Goal: Information Seeking & Learning: Check status

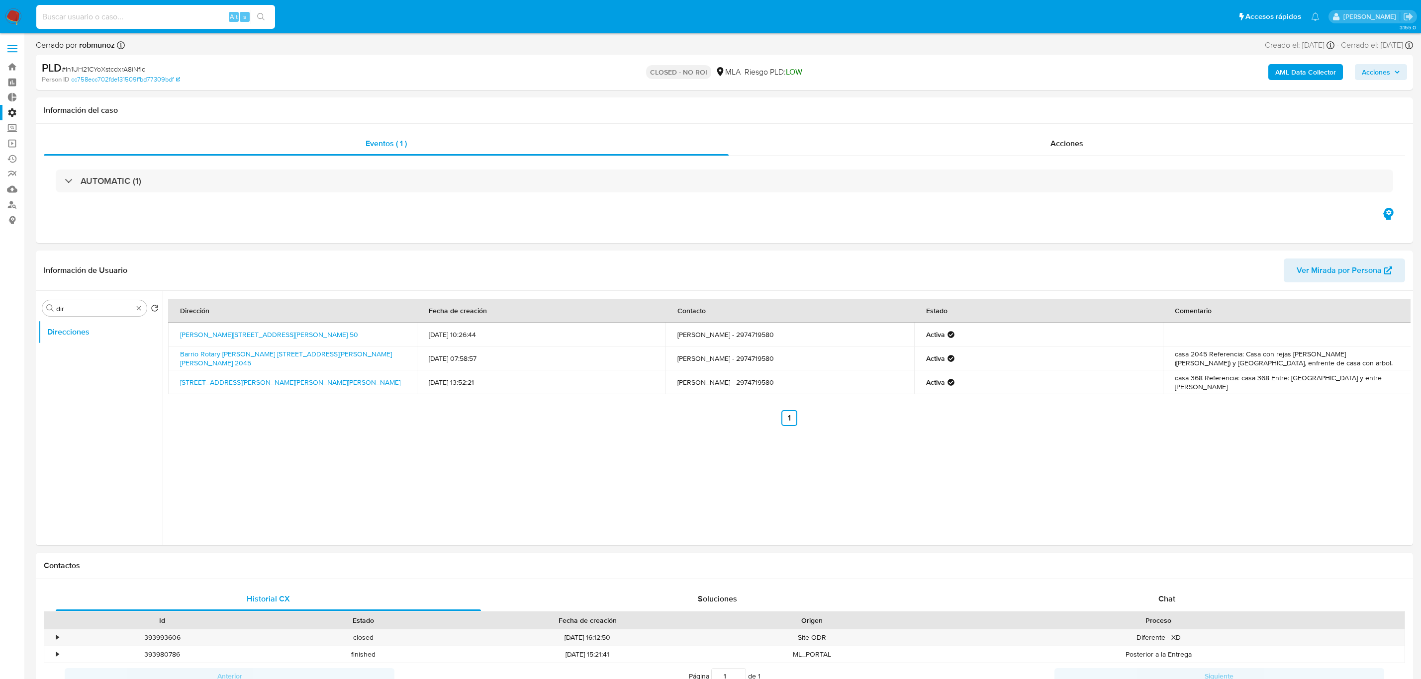
select select "10"
type input "6meRXPyxsH0ZEKj6n09S2Jof"
click at [510, 236] on div "Eventos ( 1 ) Acciones AUTOMATIC (1)" at bounding box center [724, 183] width 1377 height 119
drag, startPoint x: 213, startPoint y: 14, endPoint x: 0, endPoint y: 3, distance: 213.6
click at [0, 3] on nav "Pausado Ver notificaciones 6meRXPyxsH0ZEKj6n09S2Jof Alt s Accesos rápidos Presi…" at bounding box center [710, 16] width 1421 height 33
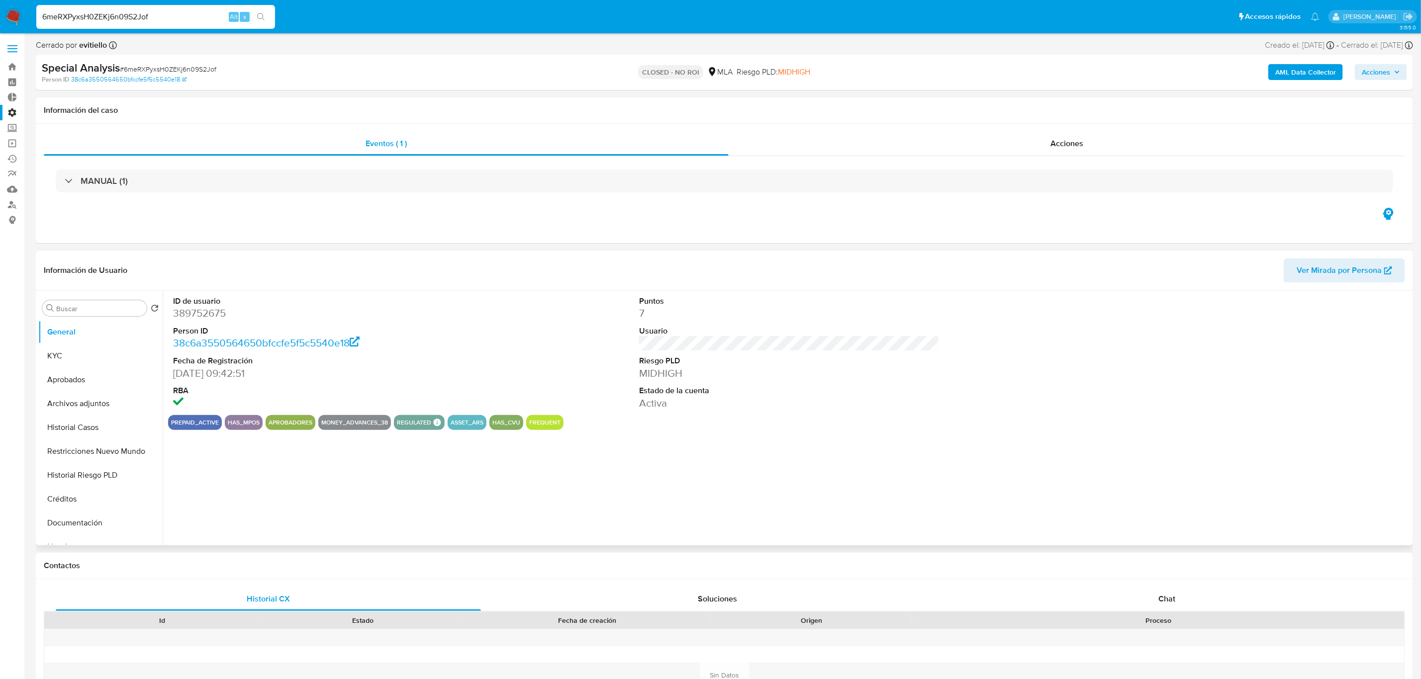
select select "10"
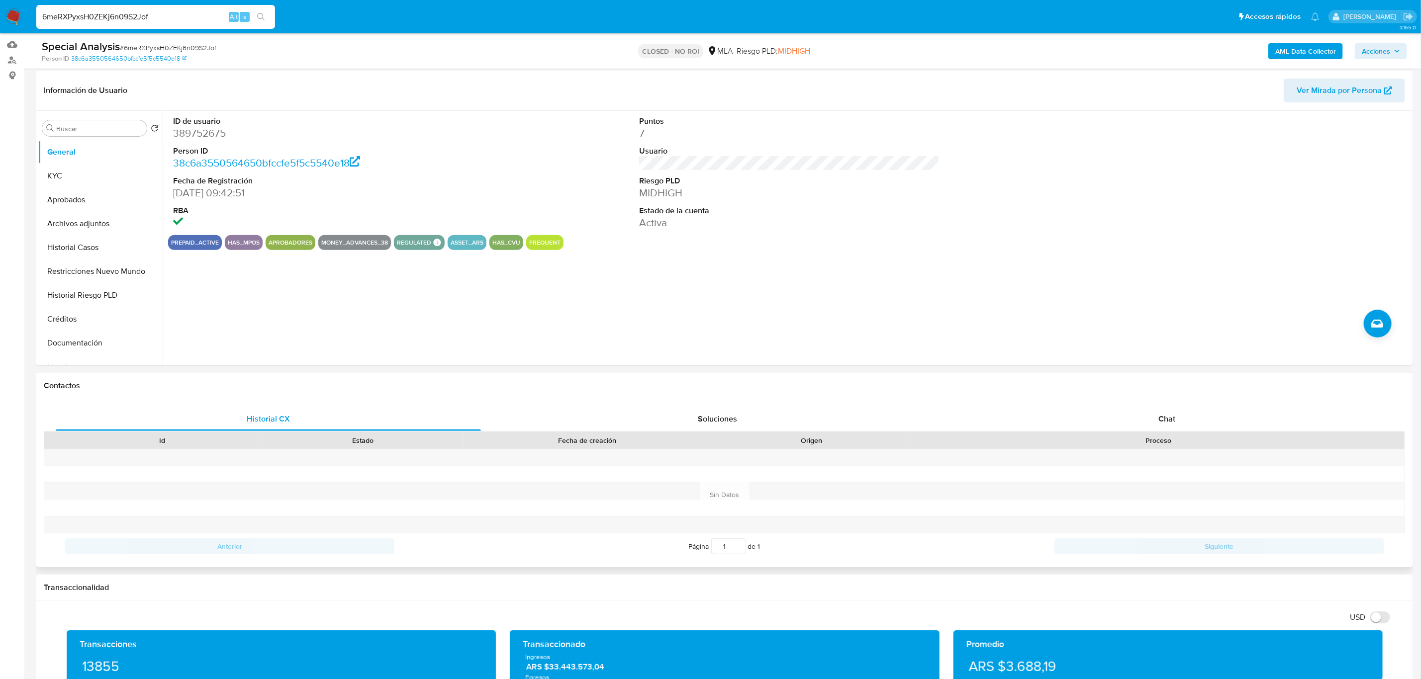
scroll to position [298, 0]
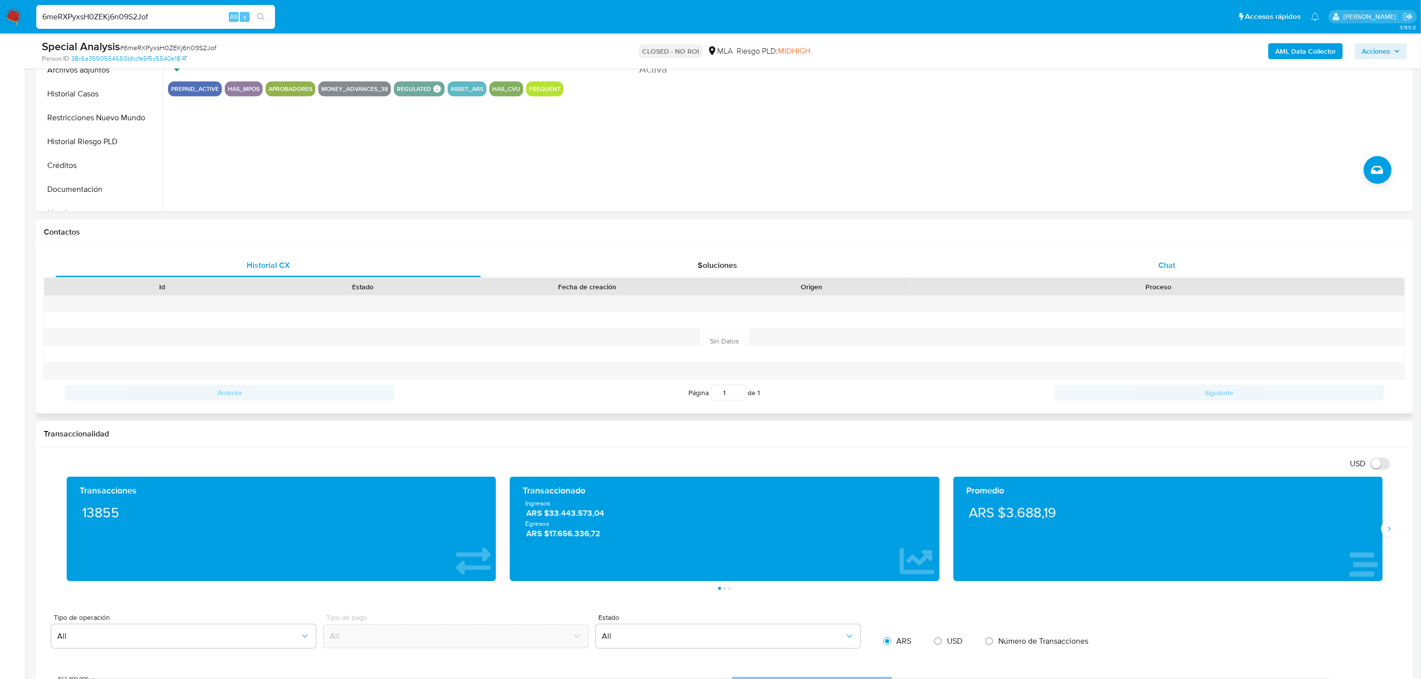
click at [1134, 268] on div "Chat" at bounding box center [1166, 266] width 425 height 24
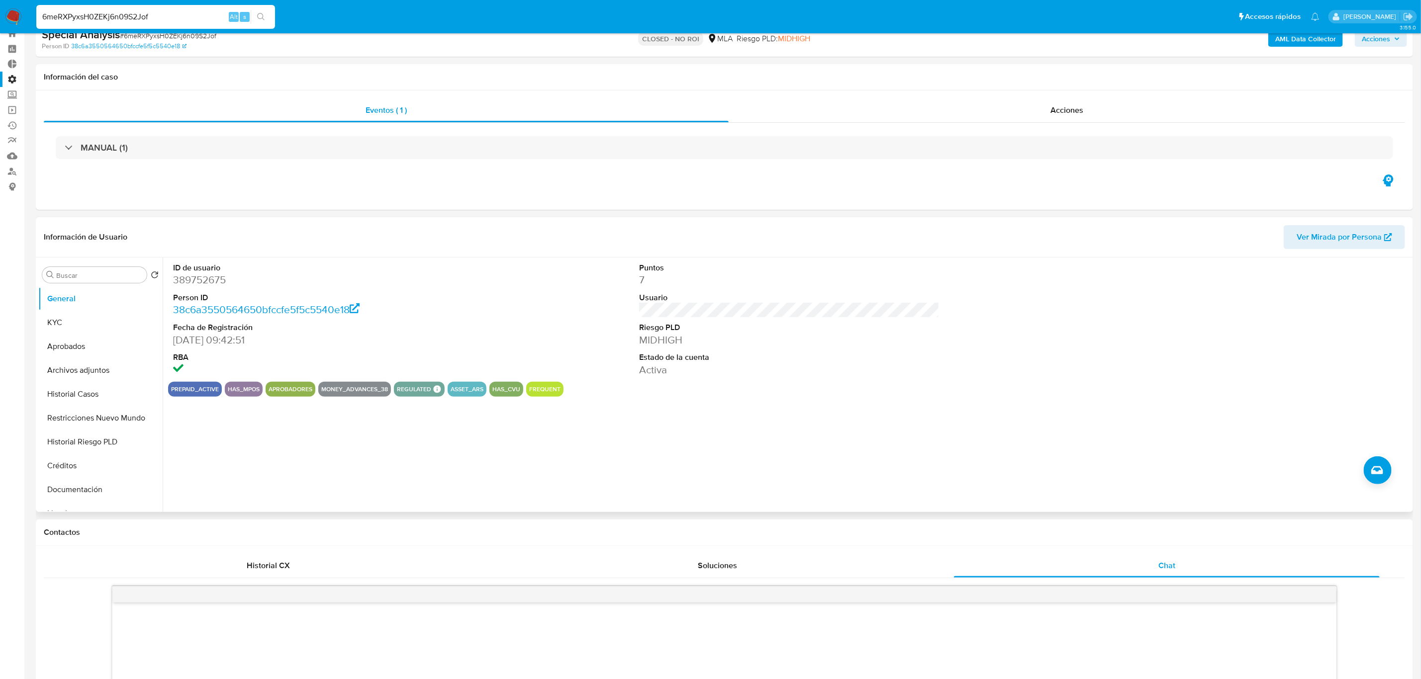
scroll to position [0, 0]
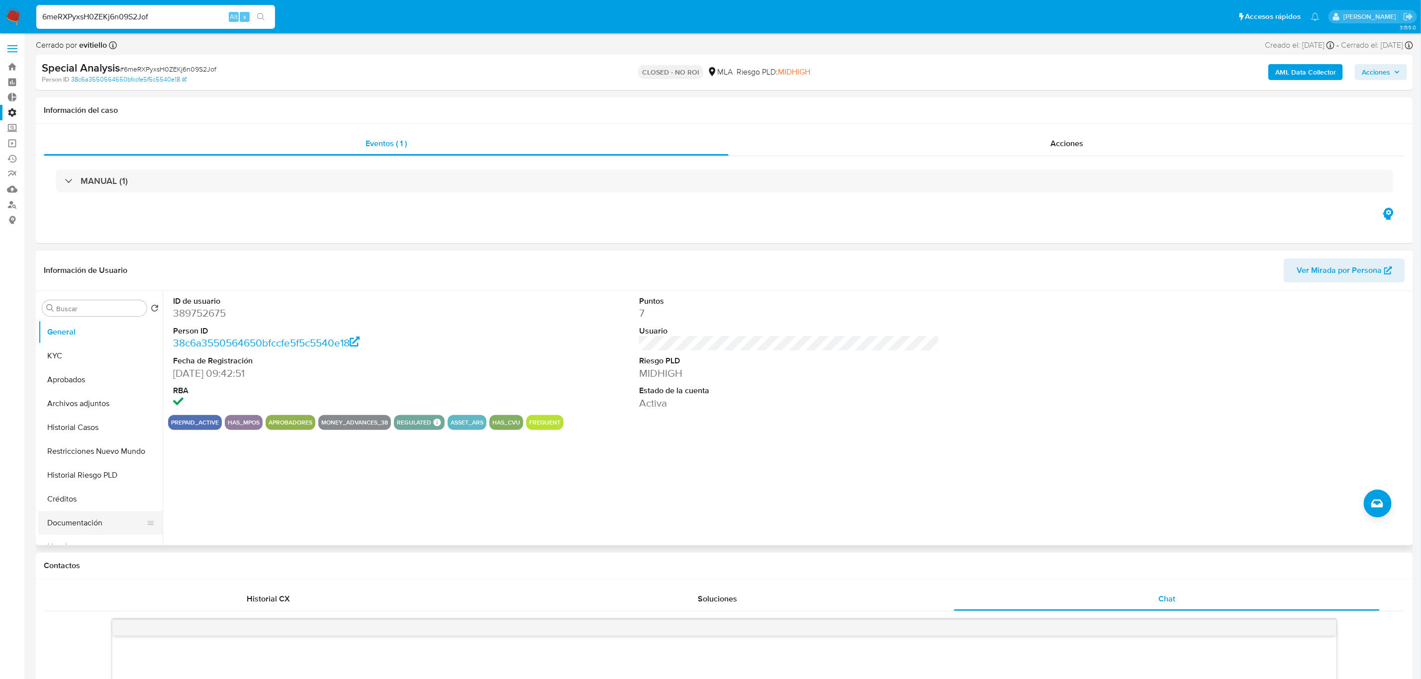
drag, startPoint x: 99, startPoint y: 523, endPoint x: 138, endPoint y: 515, distance: 39.6
click at [99, 522] on button "Documentación" at bounding box center [96, 523] width 116 height 24
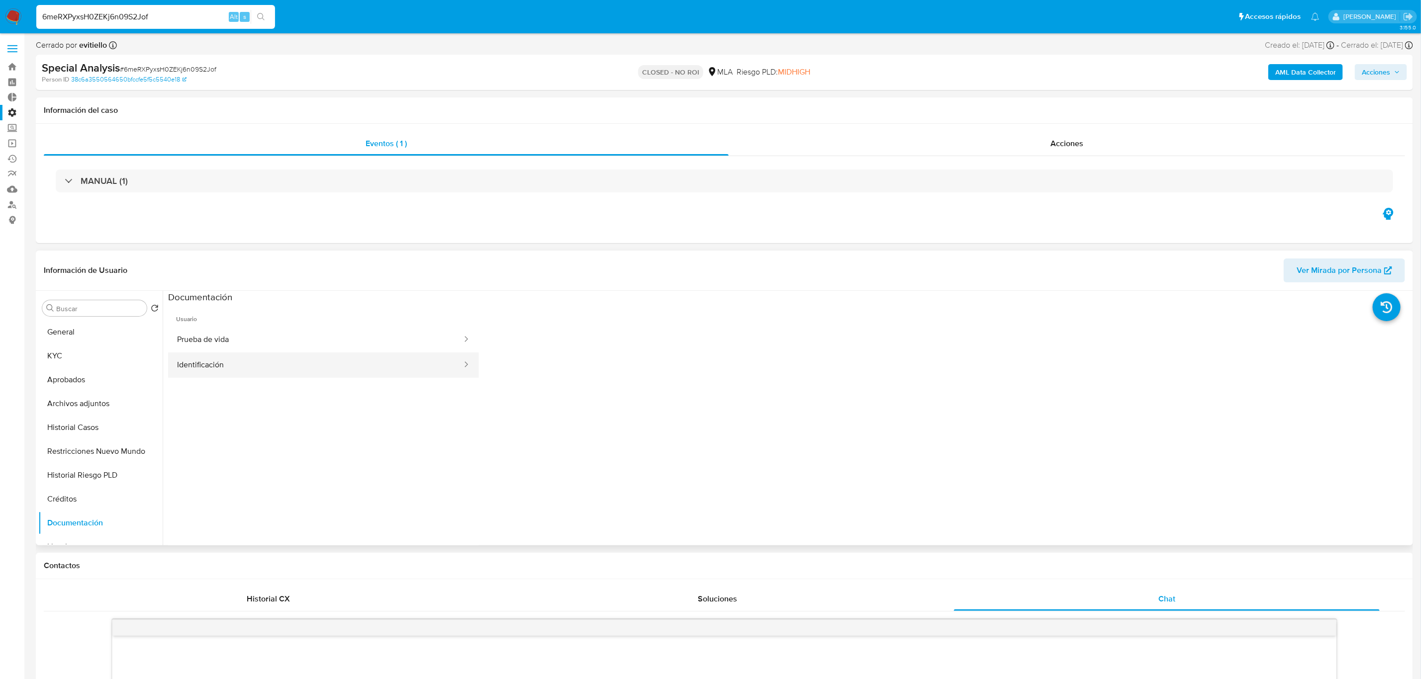
click at [358, 363] on button "Identificación" at bounding box center [315, 365] width 295 height 25
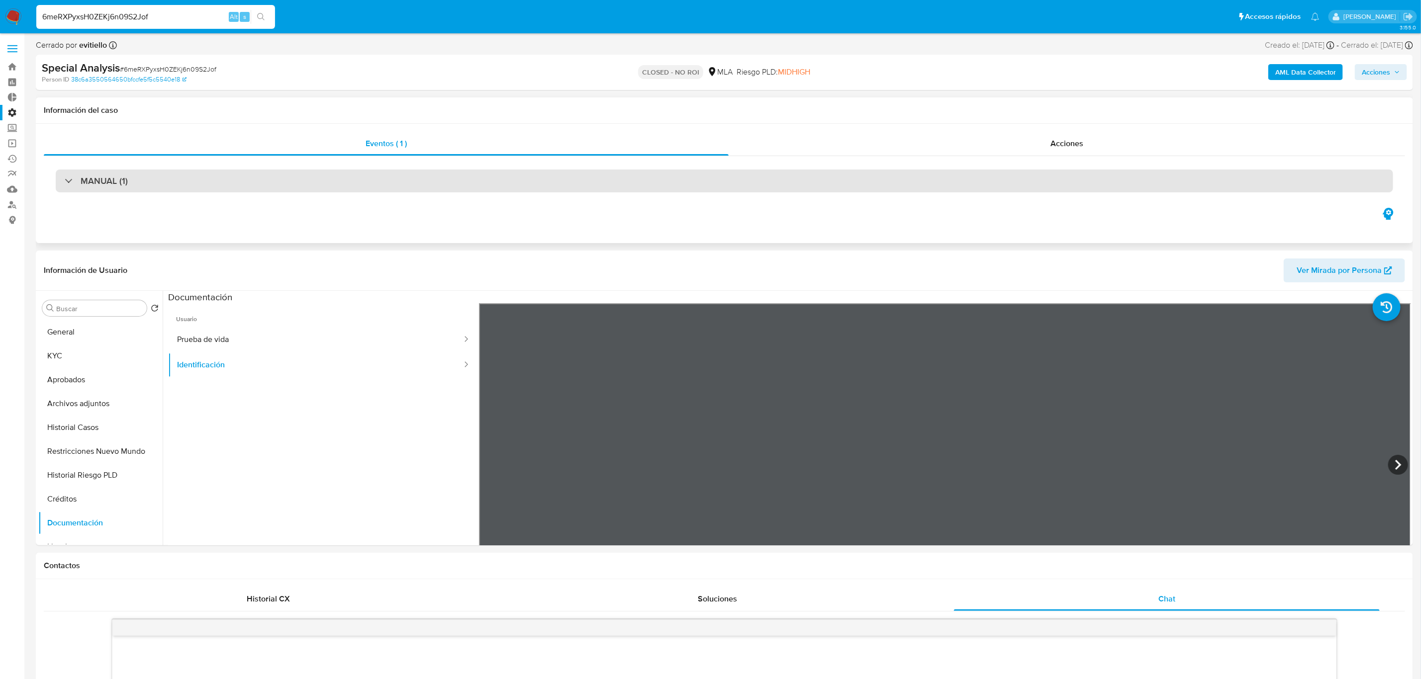
click at [162, 186] on div "MANUAL (1)" at bounding box center [724, 181] width 1337 height 23
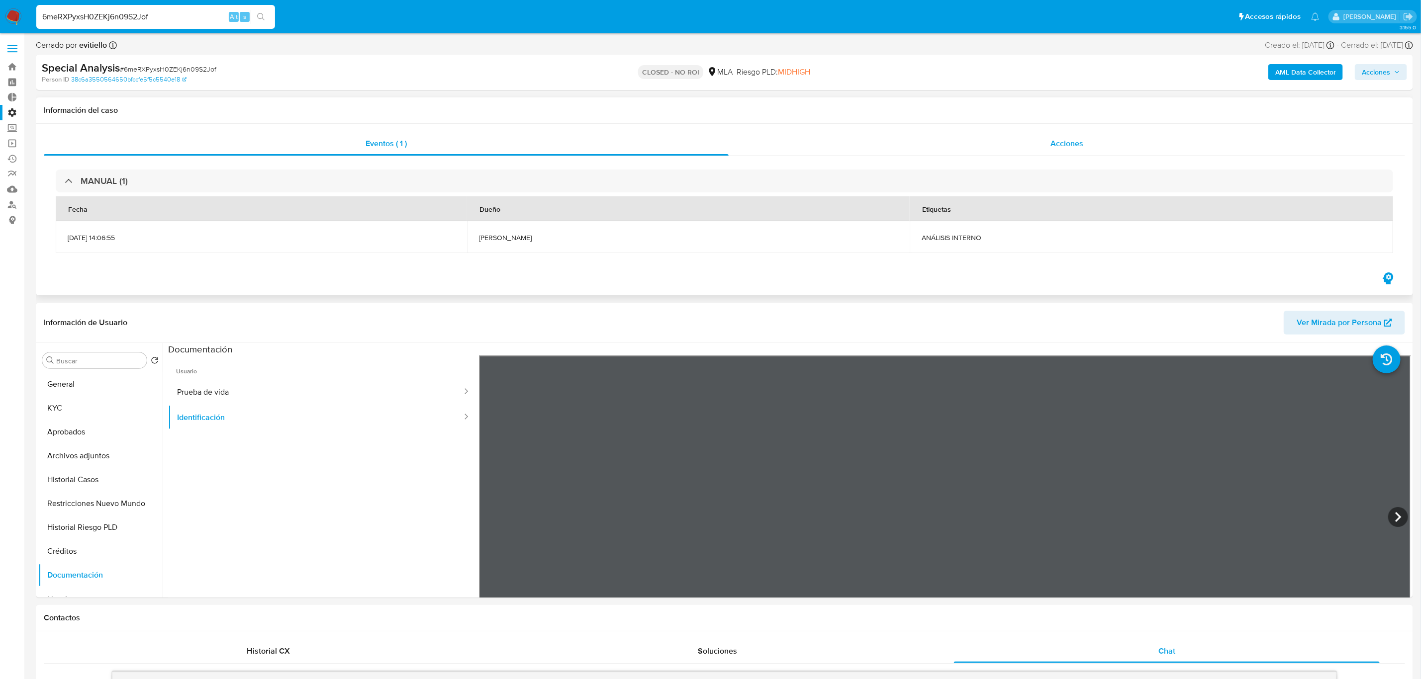
click at [1064, 147] on span "Acciones" at bounding box center [1066, 143] width 33 height 11
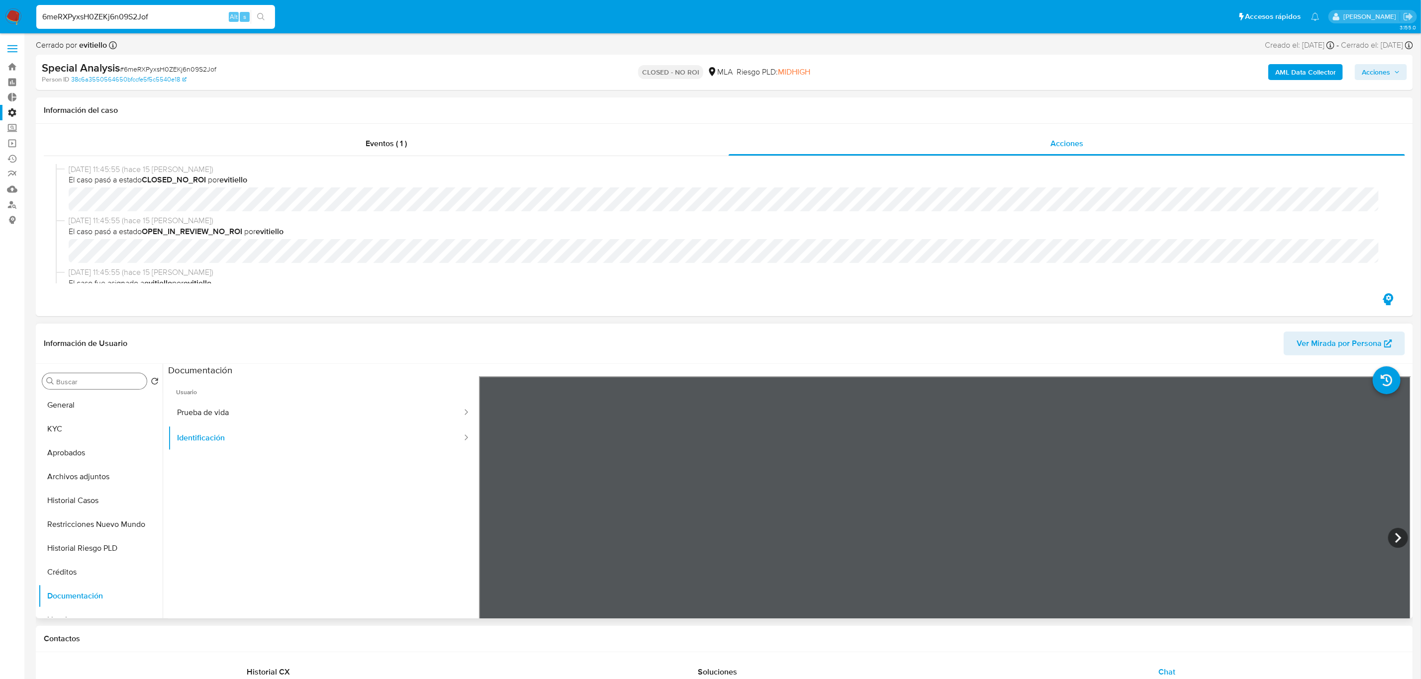
click at [78, 385] on input "Buscar" at bounding box center [99, 381] width 87 height 9
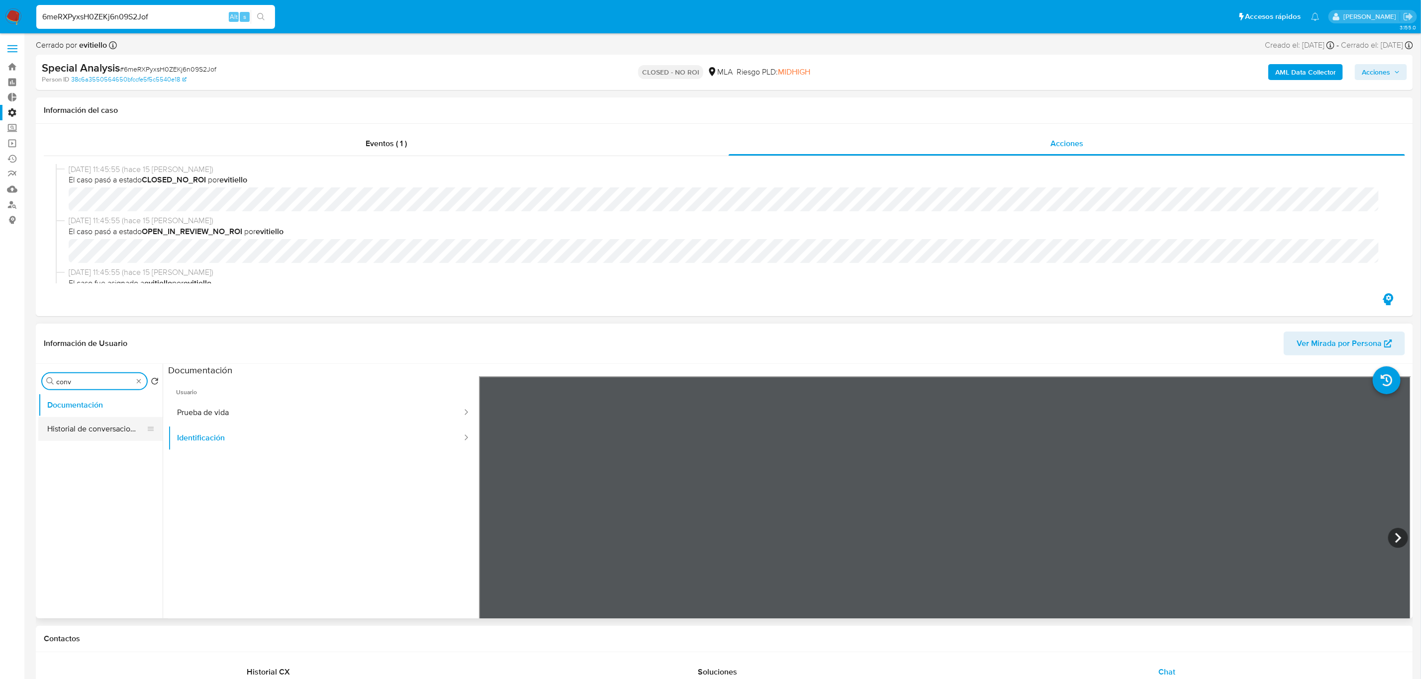
type input "conv"
click at [75, 427] on button "Historial de conversaciones" at bounding box center [96, 429] width 116 height 24
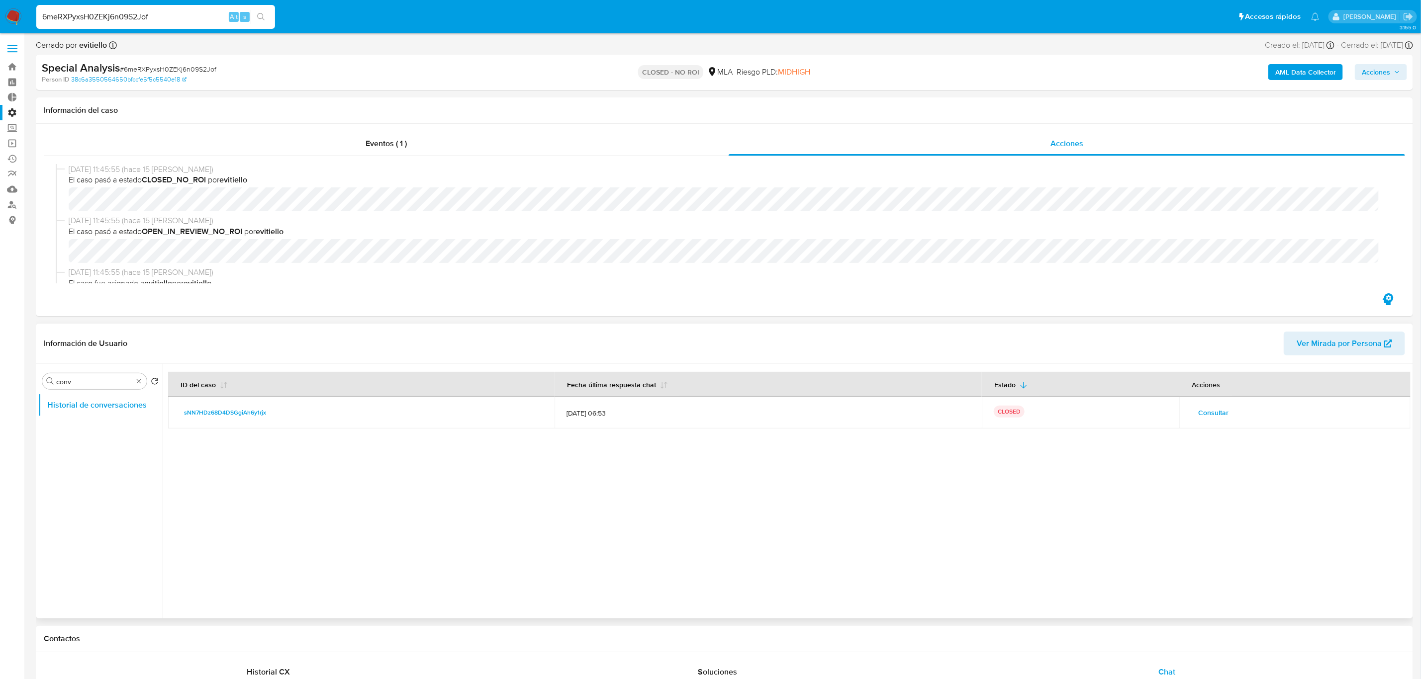
click at [1207, 413] on span "Consultar" at bounding box center [1213, 413] width 30 height 14
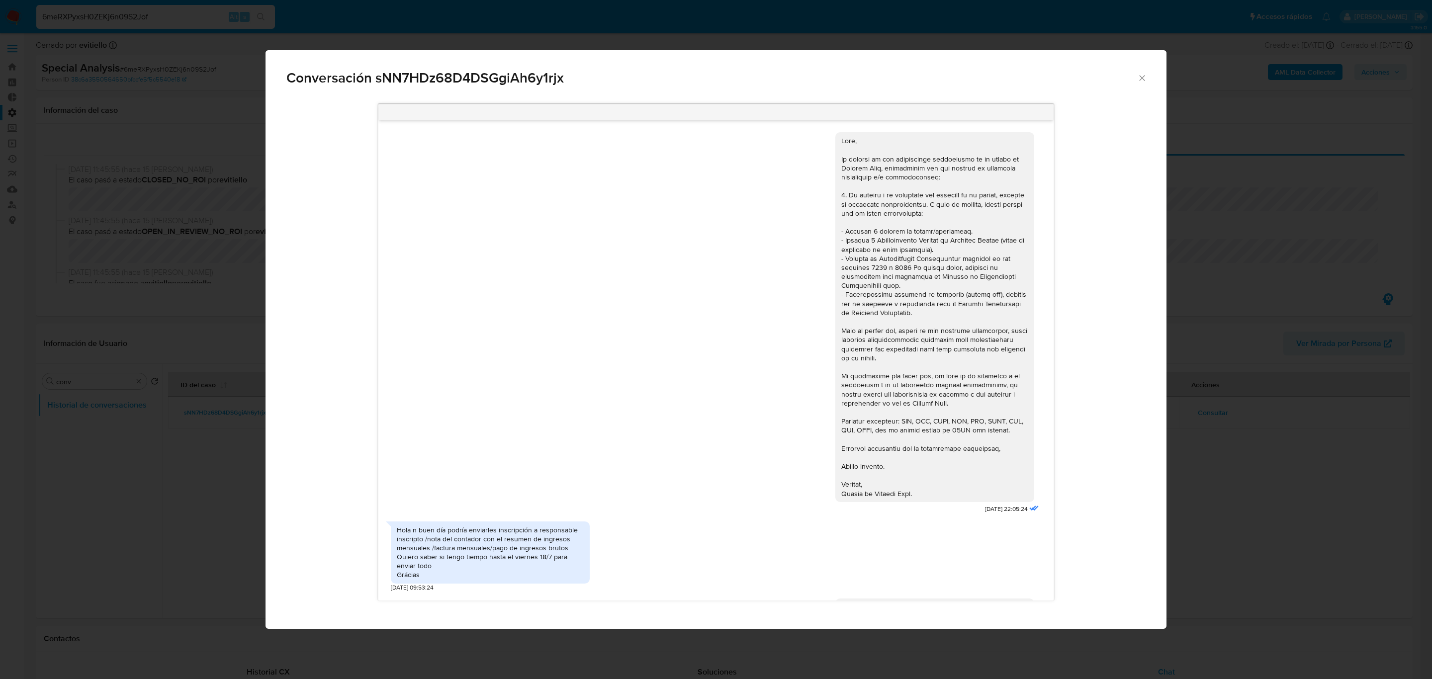
click at [1144, 78] on icon "Cerrar" at bounding box center [1142, 78] width 10 height 10
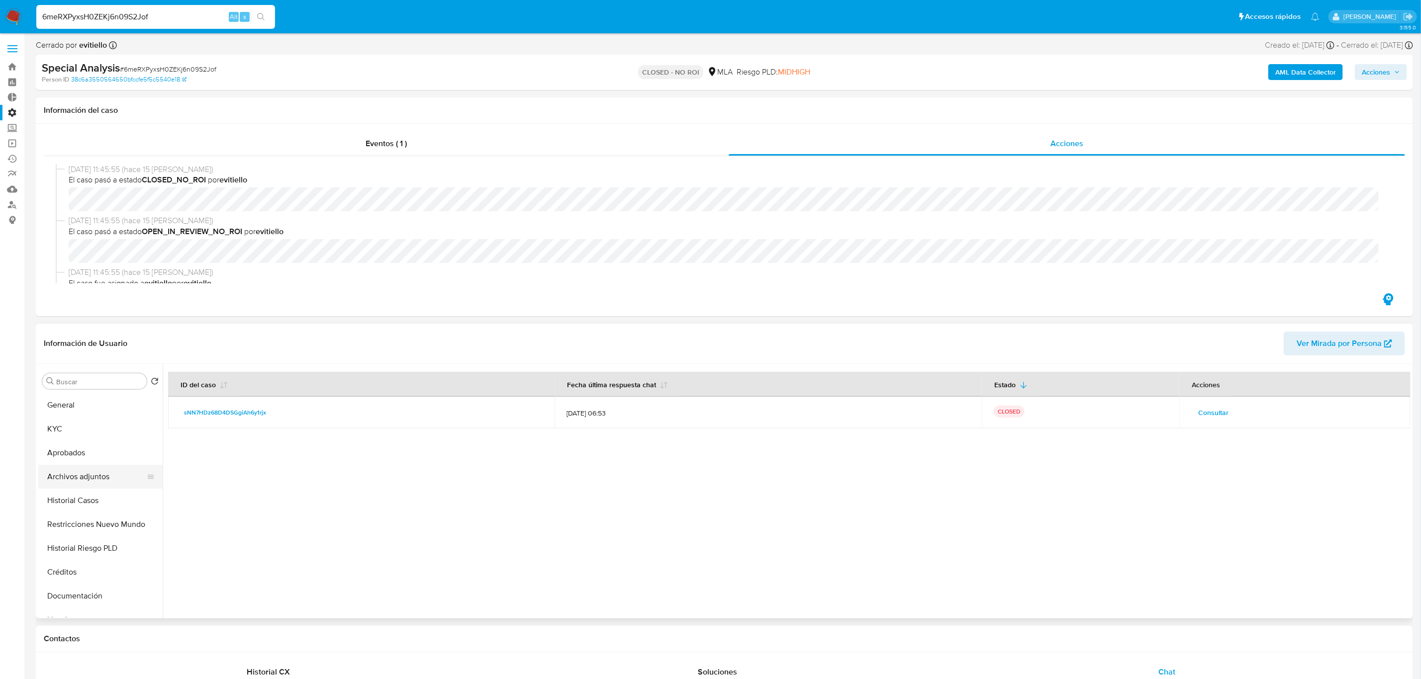
click at [99, 483] on button "Archivos adjuntos" at bounding box center [96, 477] width 116 height 24
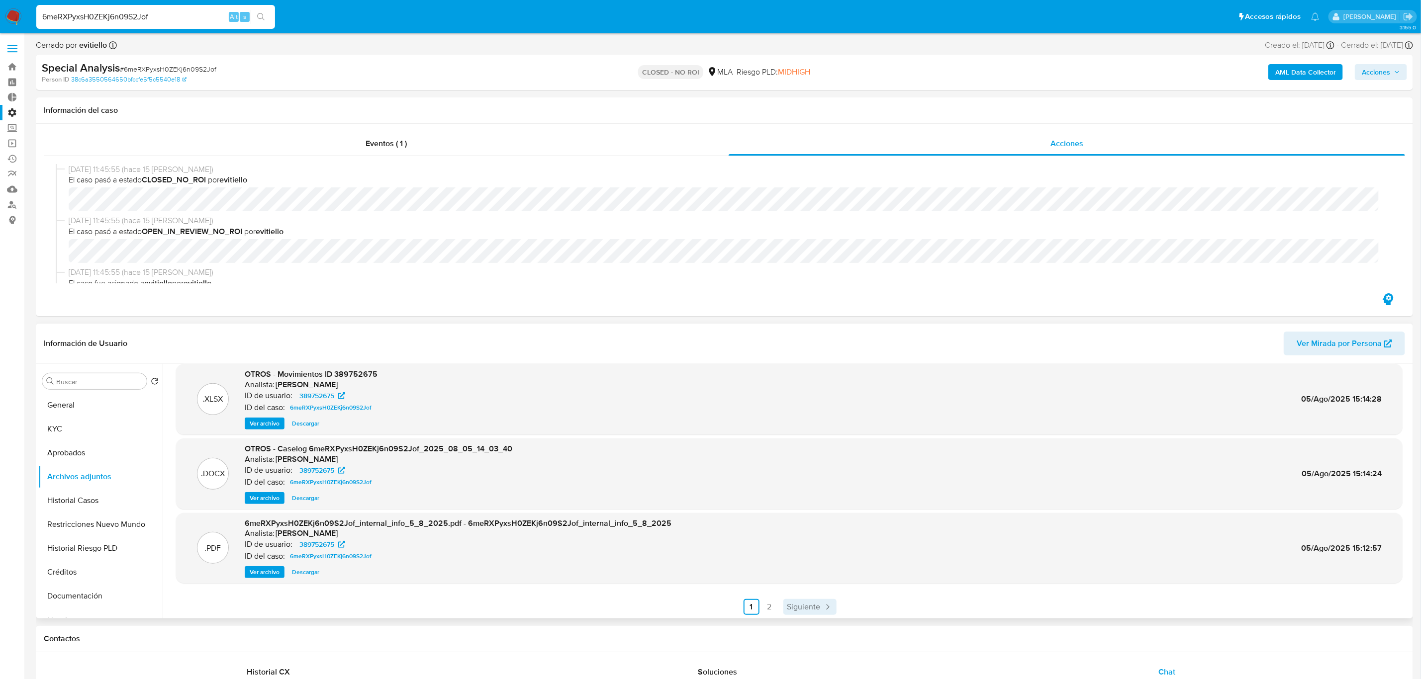
scroll to position [84, 0]
click at [770, 603] on link "2" at bounding box center [769, 606] width 16 height 16
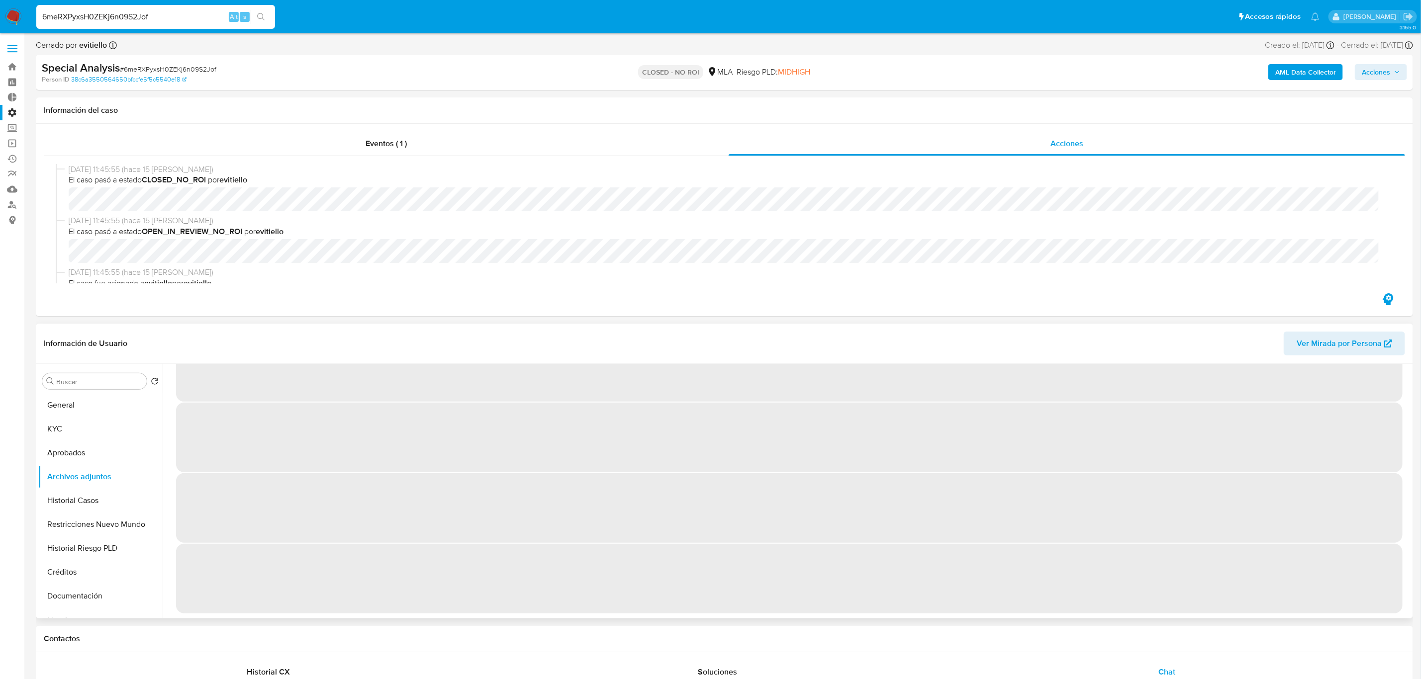
scroll to position [0, 0]
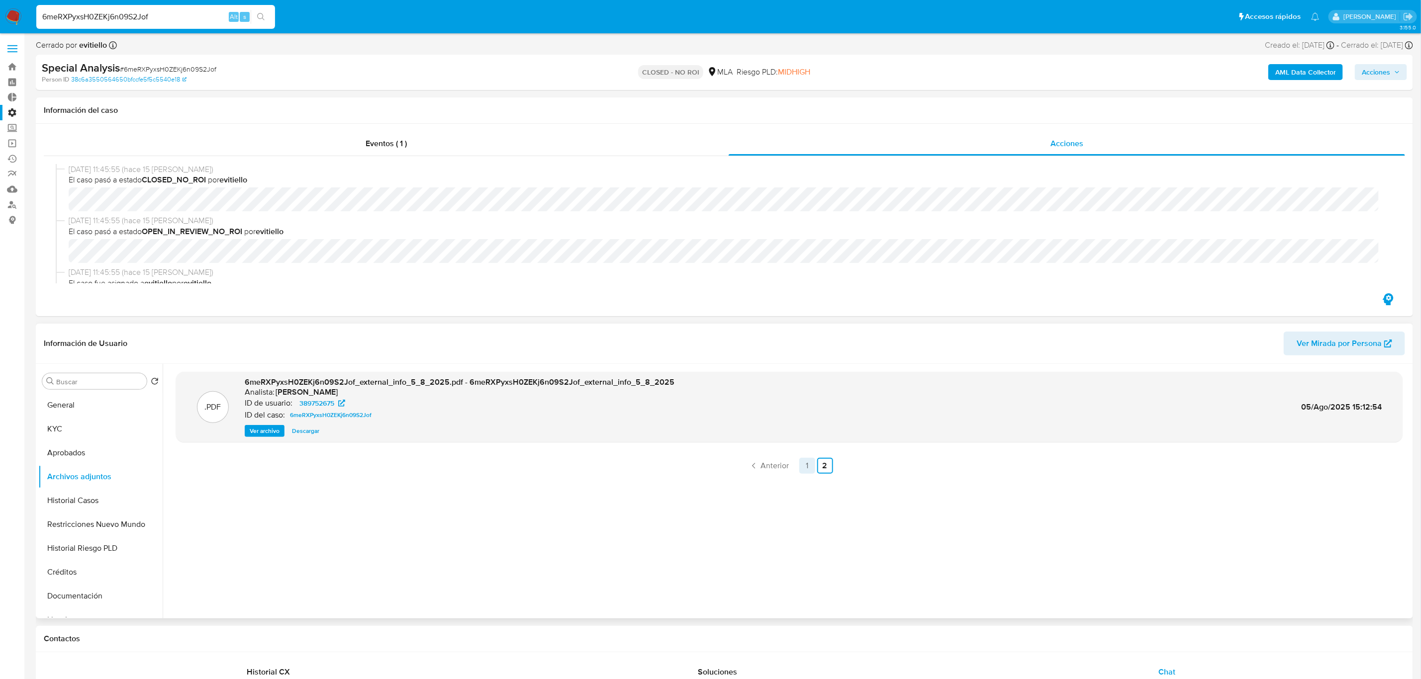
click at [805, 467] on link "1" at bounding box center [807, 466] width 16 height 16
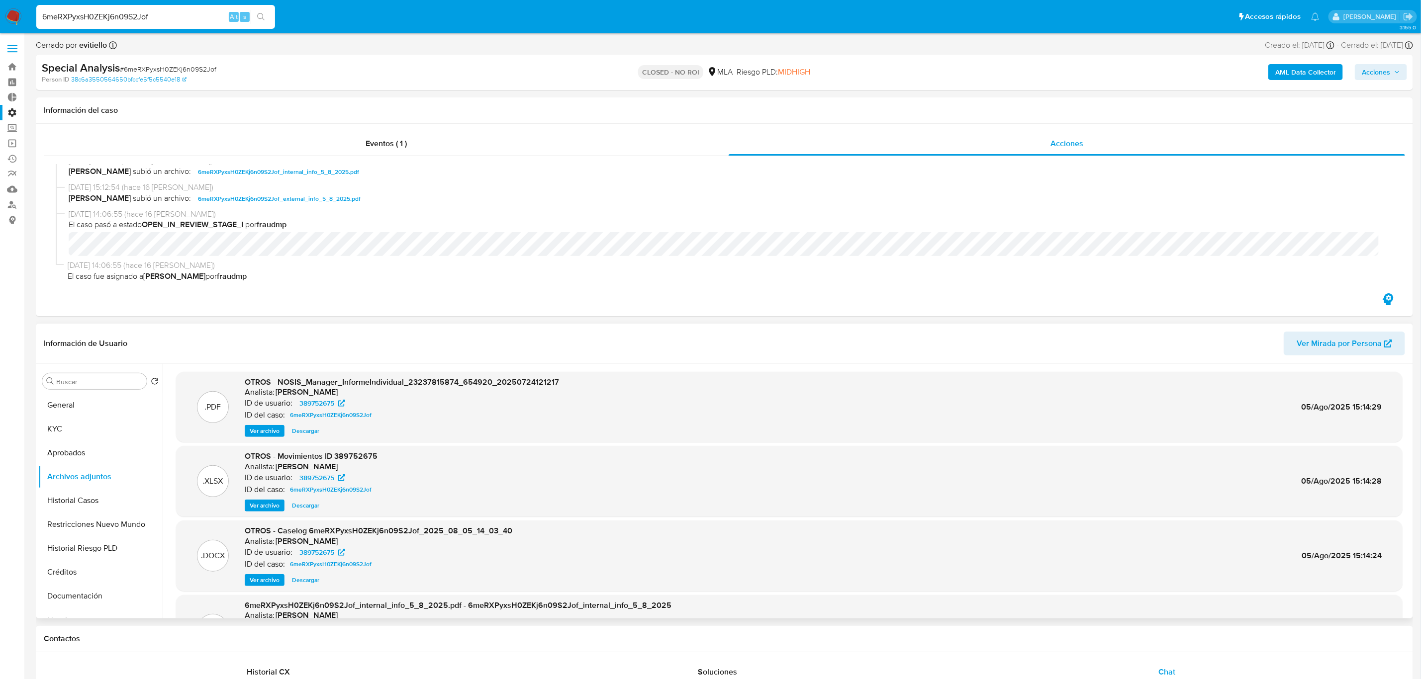
scroll to position [270, 0]
drag, startPoint x: 394, startPoint y: 146, endPoint x: 324, endPoint y: 161, distance: 71.7
click at [391, 145] on span "Eventos ( 1 )" at bounding box center [385, 143] width 41 height 11
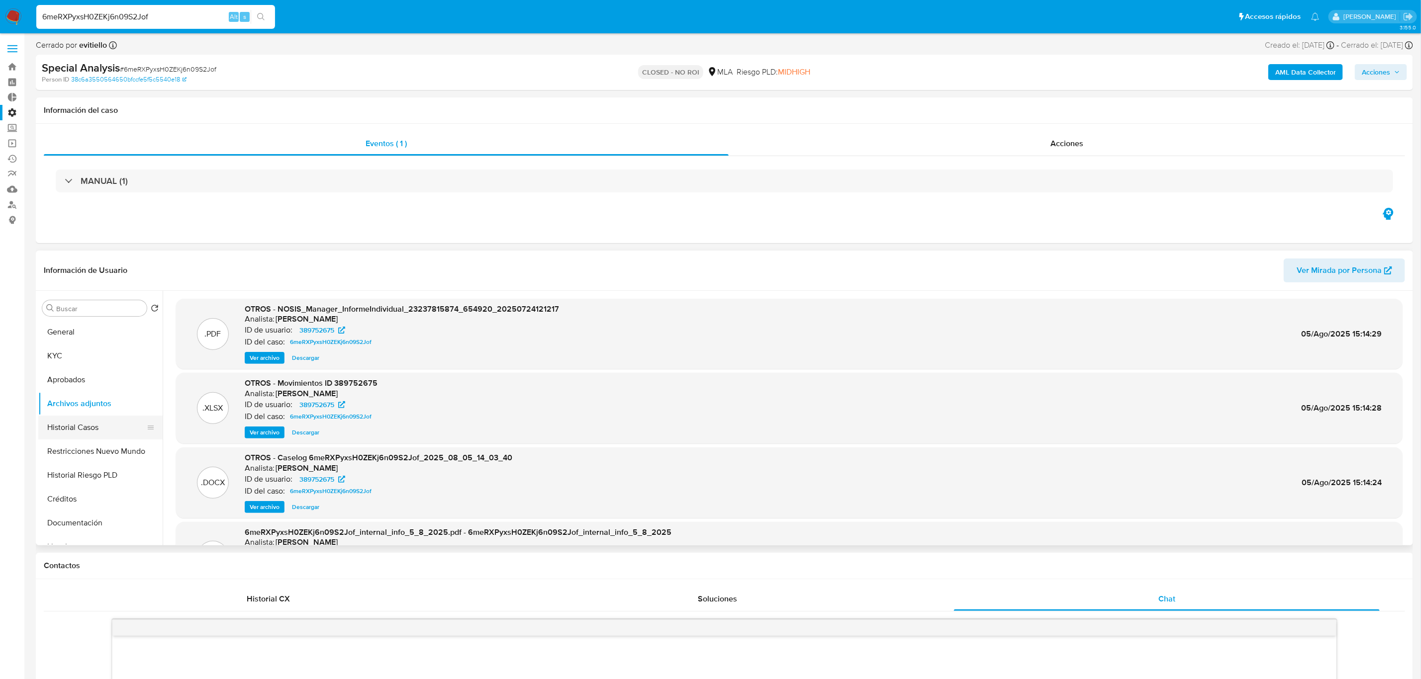
click at [104, 426] on button "Historial Casos" at bounding box center [96, 428] width 116 height 24
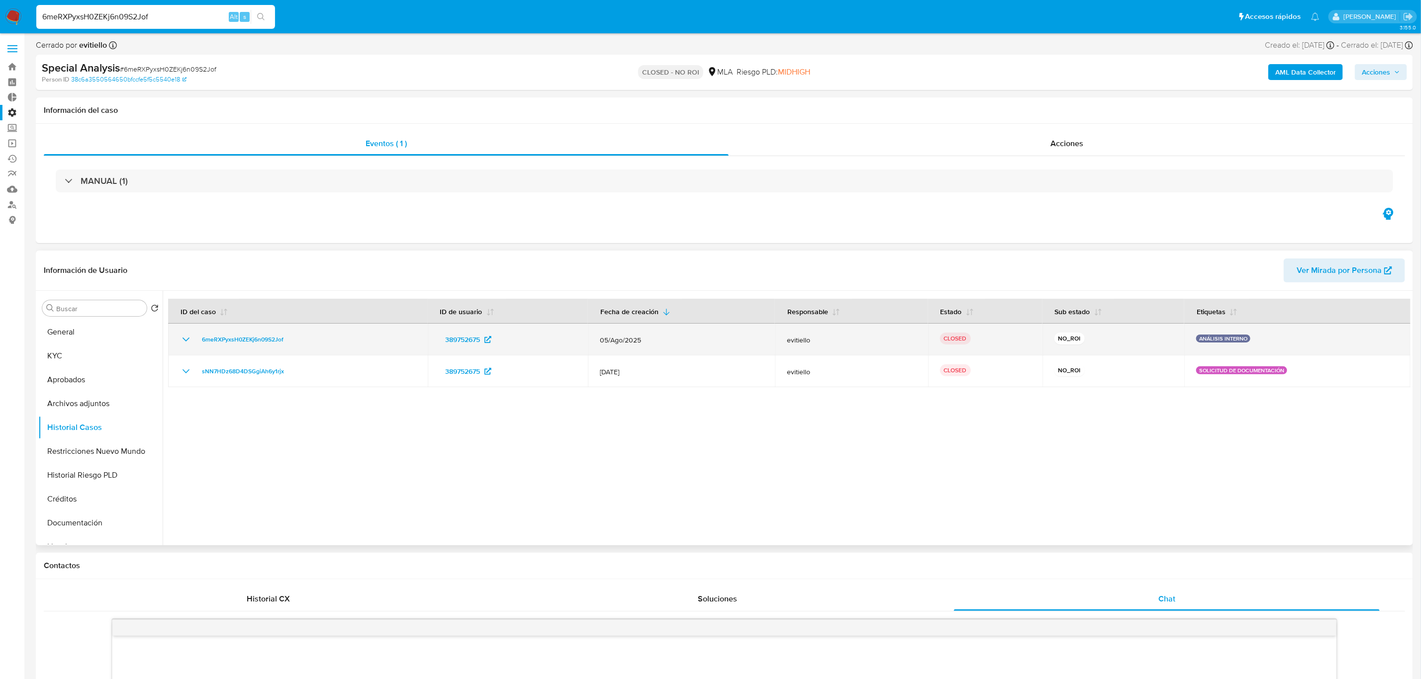
click at [188, 341] on icon "Mostrar/Ocultar" at bounding box center [186, 340] width 12 height 12
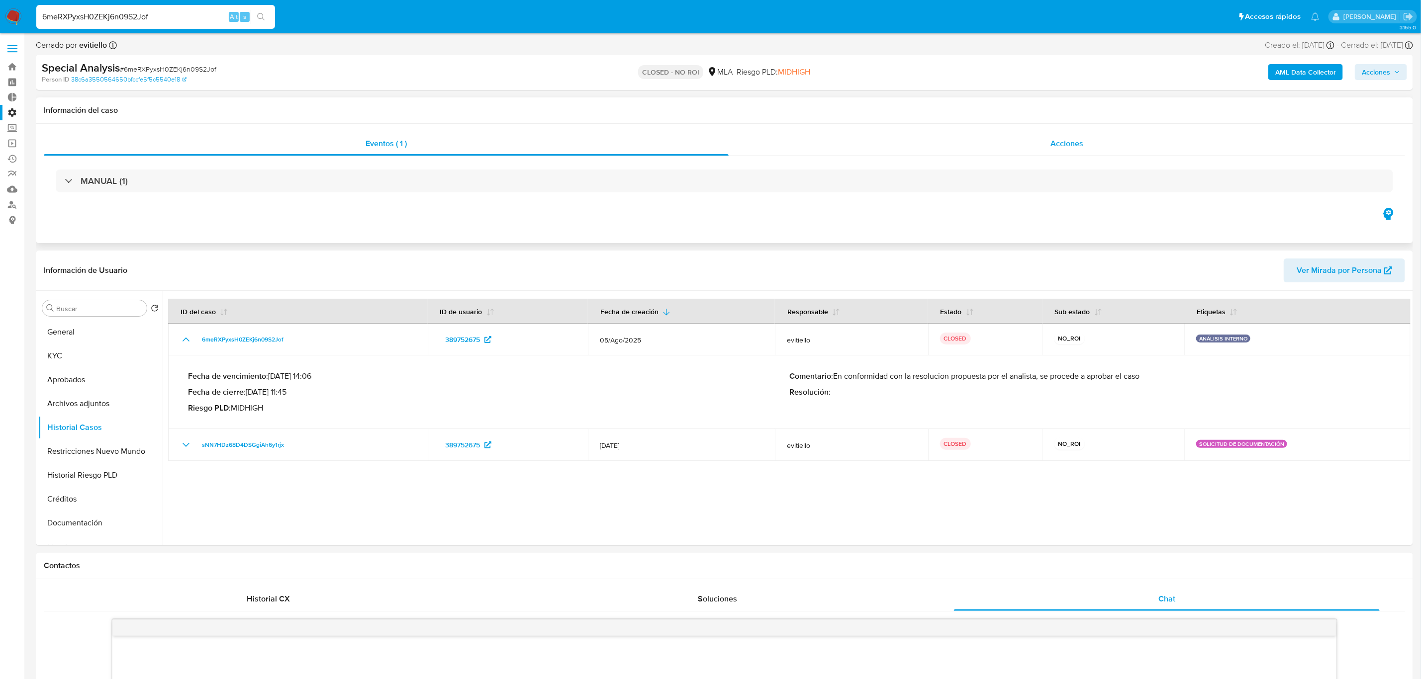
click at [1053, 146] on span "Acciones" at bounding box center [1066, 143] width 33 height 11
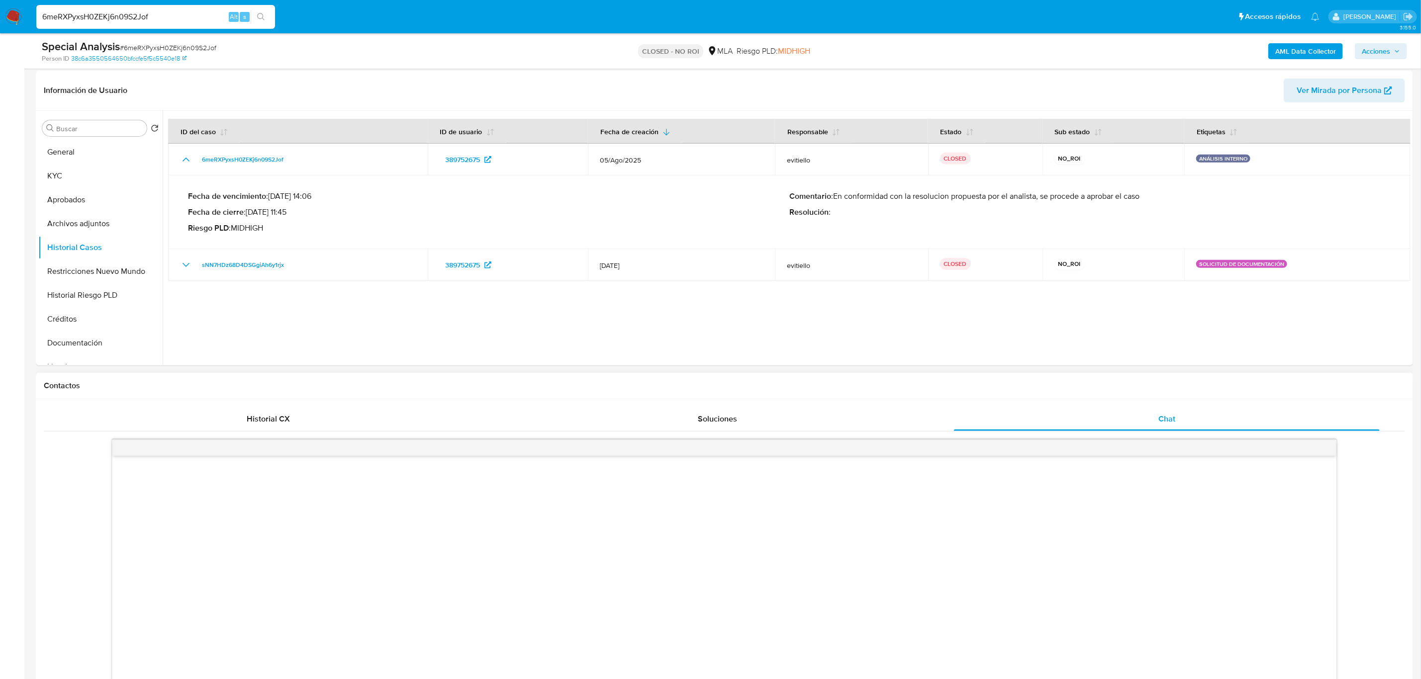
scroll to position [75, 0]
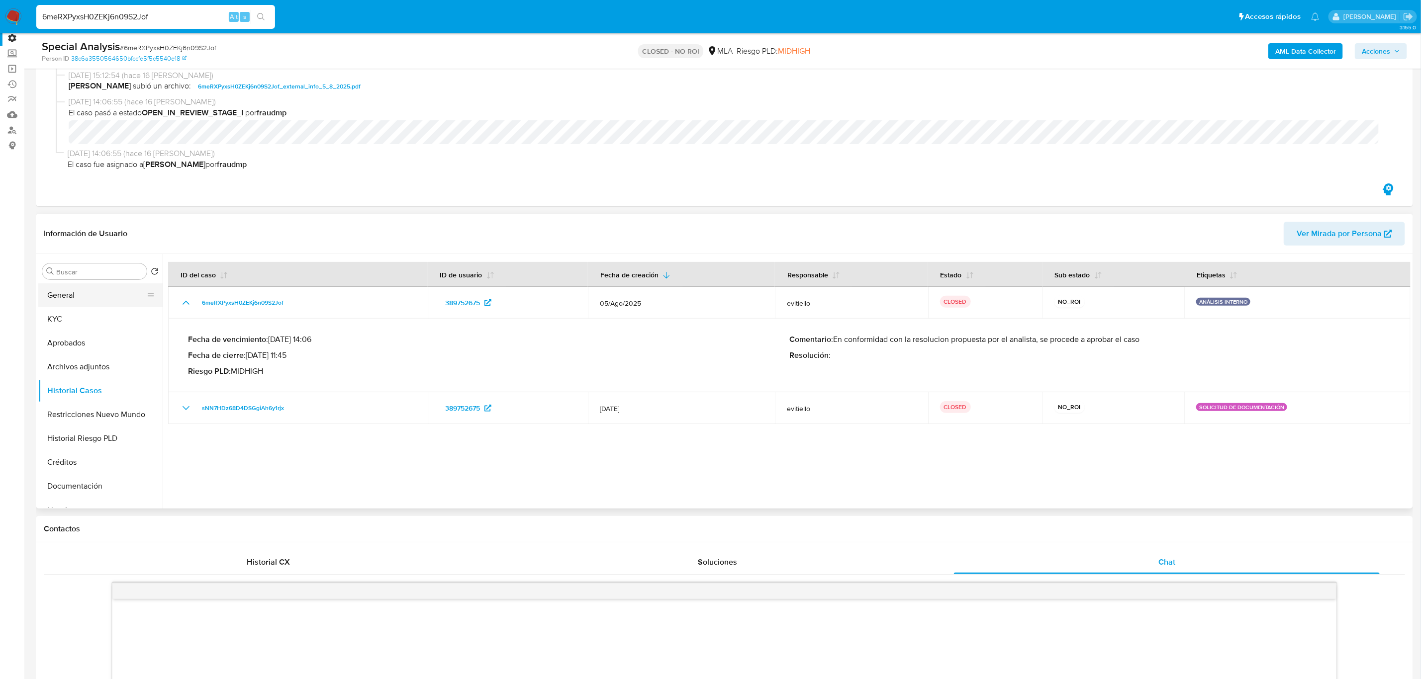
click at [78, 296] on button "General" at bounding box center [96, 295] width 116 height 24
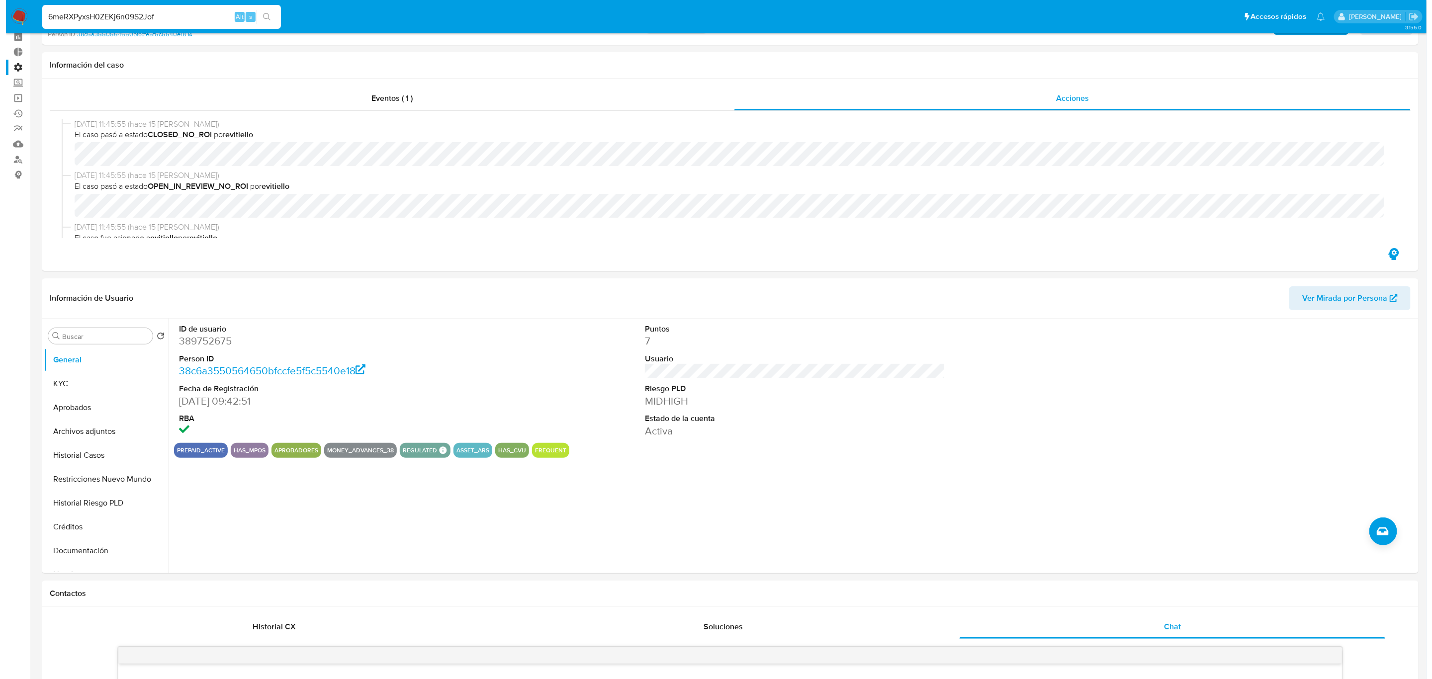
scroll to position [0, 0]
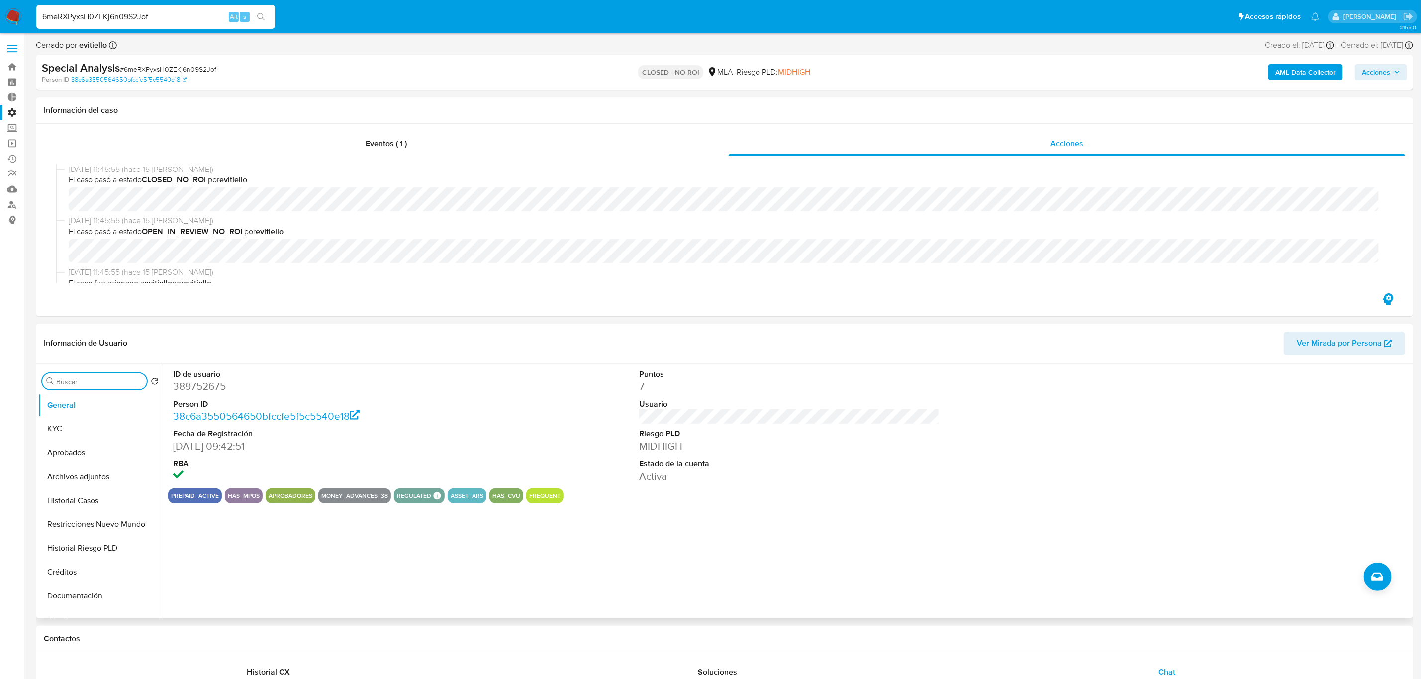
click at [98, 378] on input "Buscar" at bounding box center [99, 381] width 87 height 9
type input "conv"
click at [107, 427] on button "Historial de conversaciones" at bounding box center [96, 429] width 116 height 24
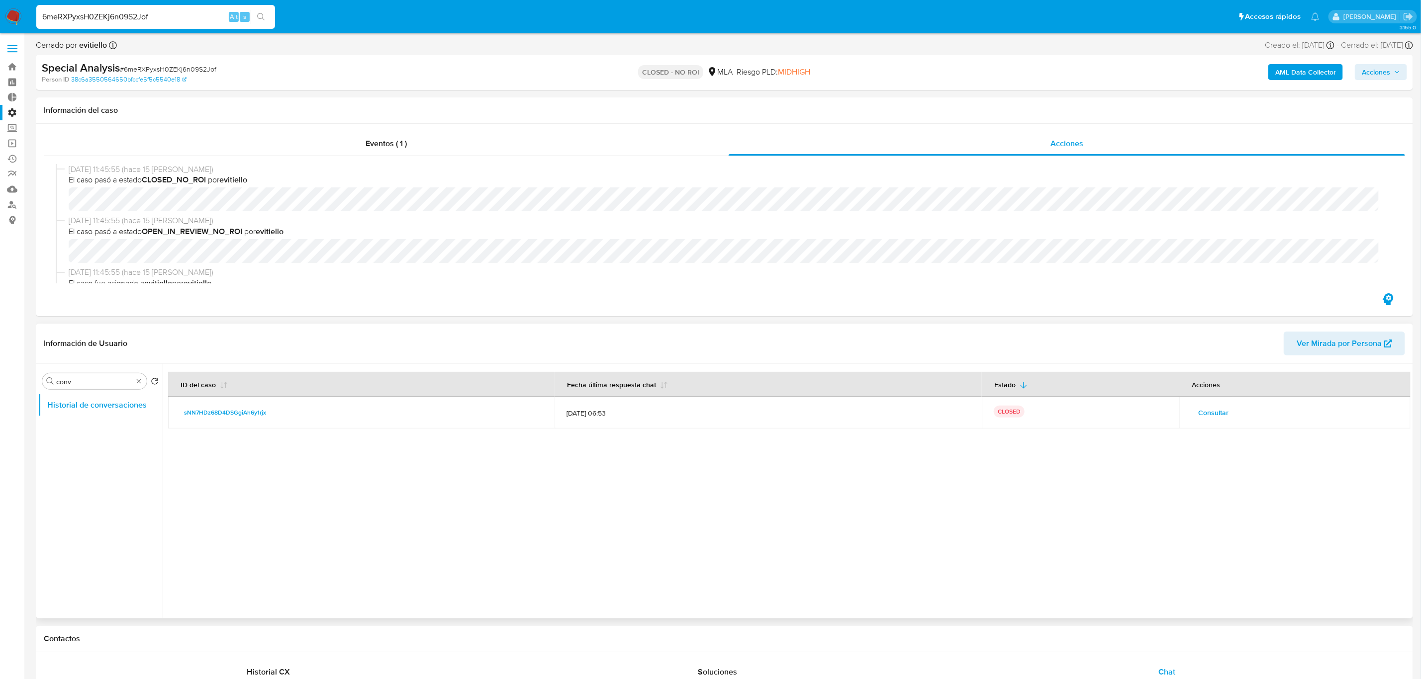
click at [1206, 412] on span "Consultar" at bounding box center [1213, 413] width 30 height 14
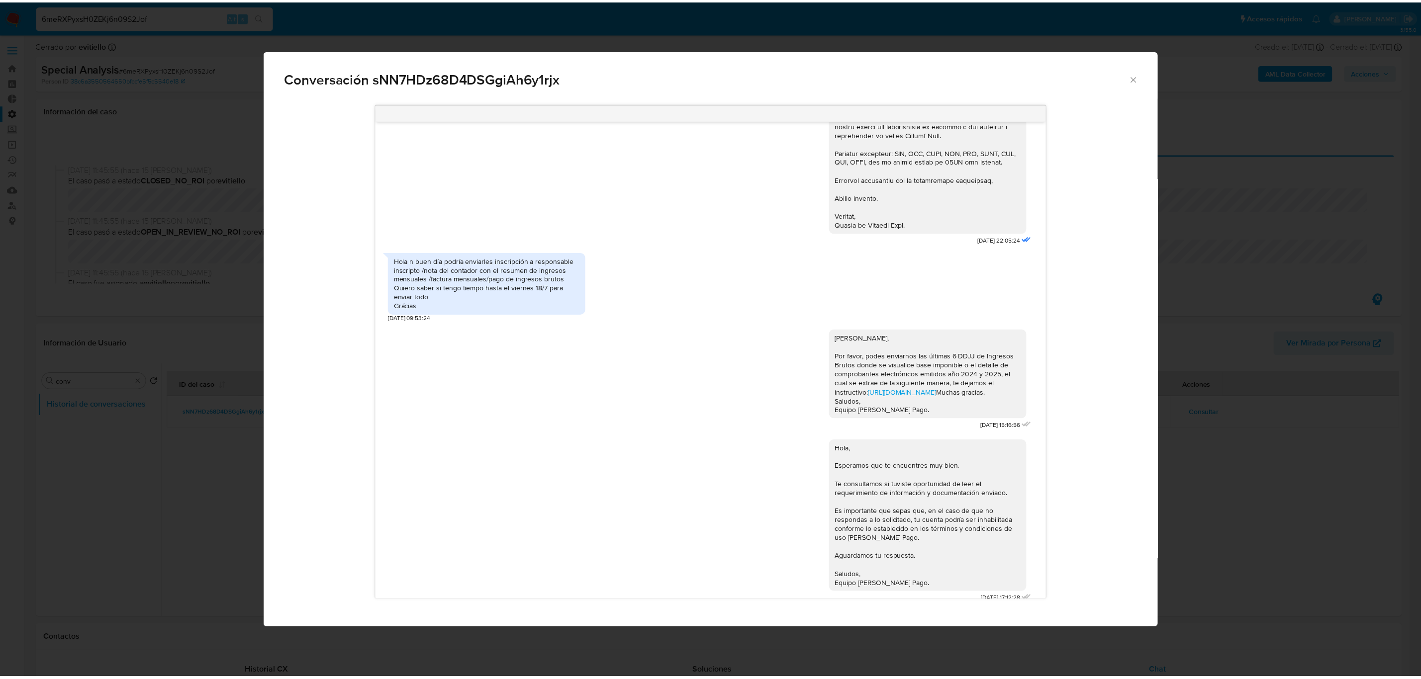
scroll to position [344, 0]
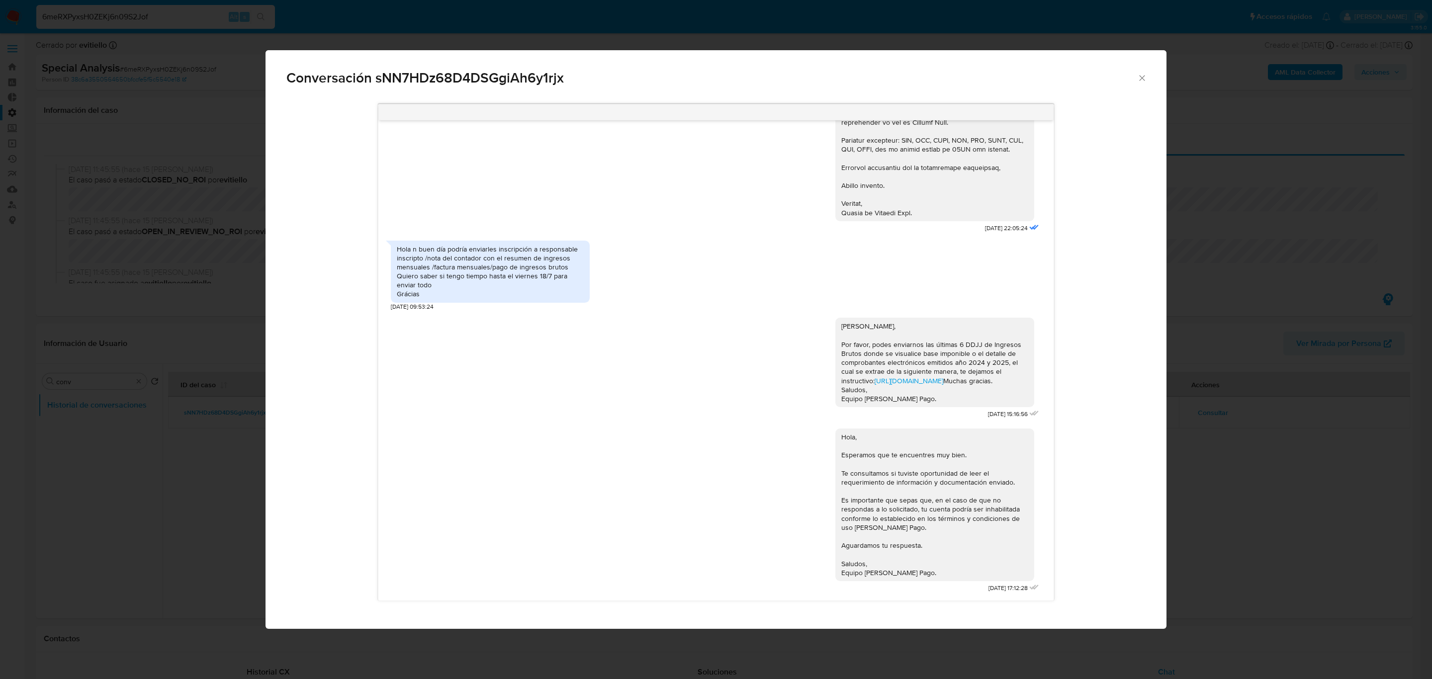
click at [1140, 78] on icon "Cerrar" at bounding box center [1142, 78] width 10 height 10
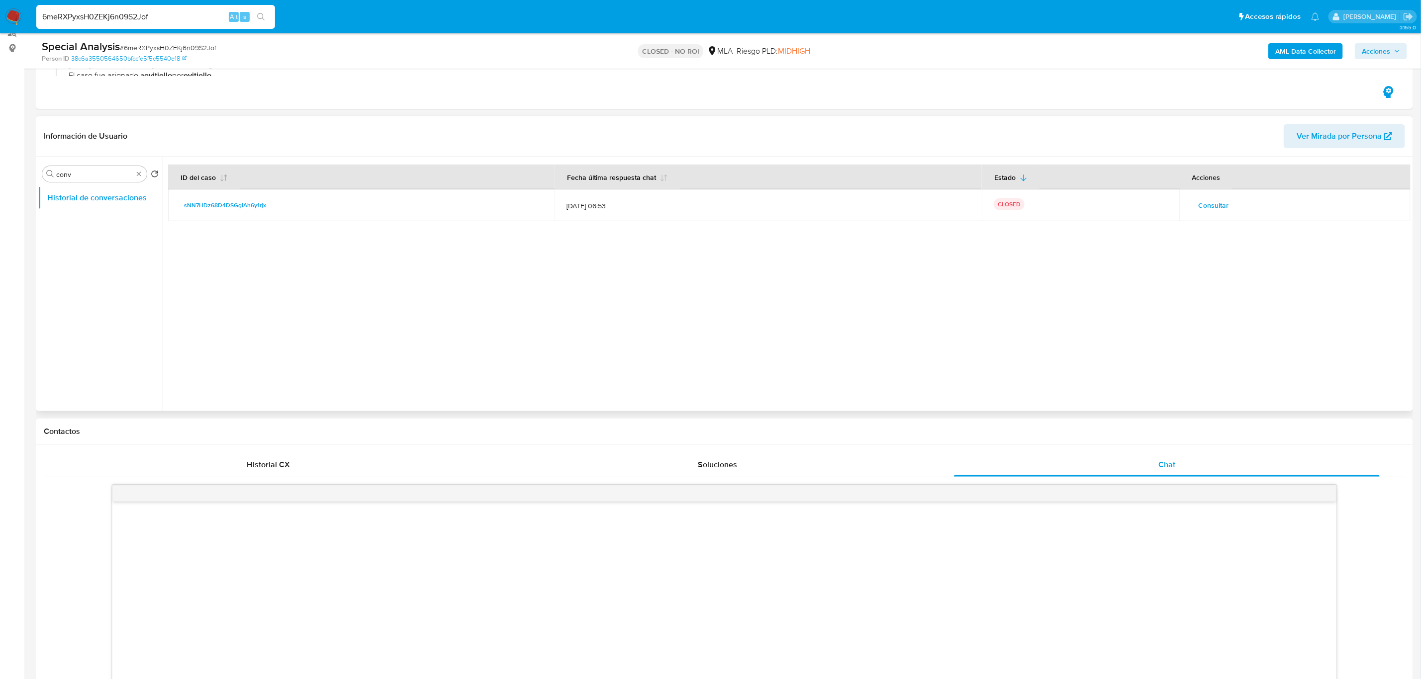
scroll to position [0, 0]
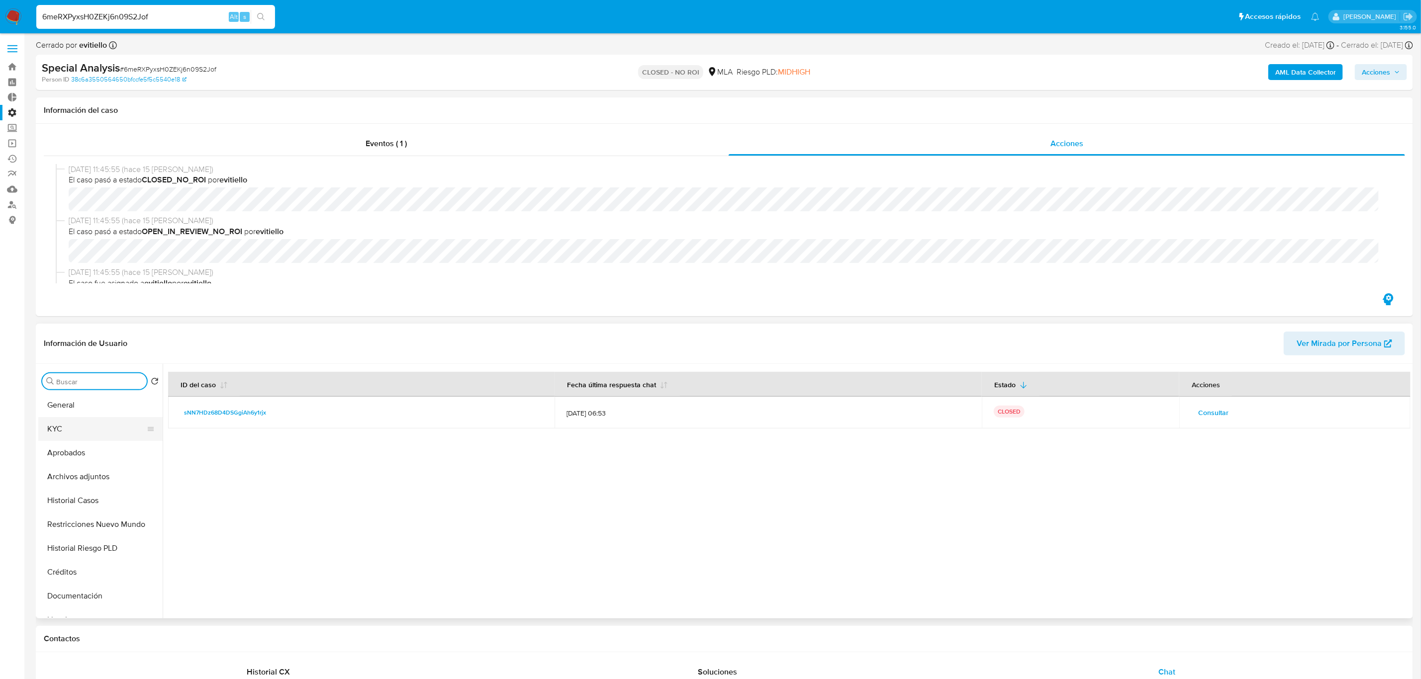
click at [93, 425] on button "KYC" at bounding box center [96, 429] width 116 height 24
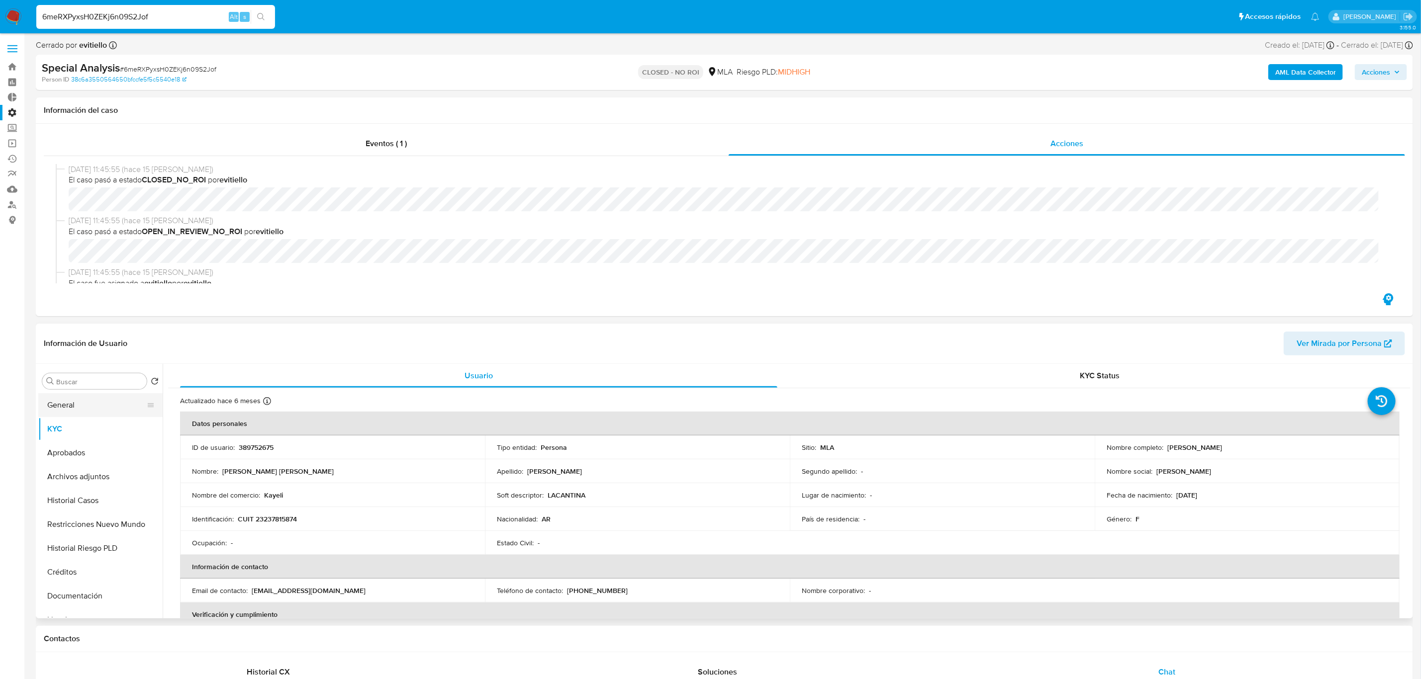
click at [84, 410] on button "General" at bounding box center [96, 405] width 116 height 24
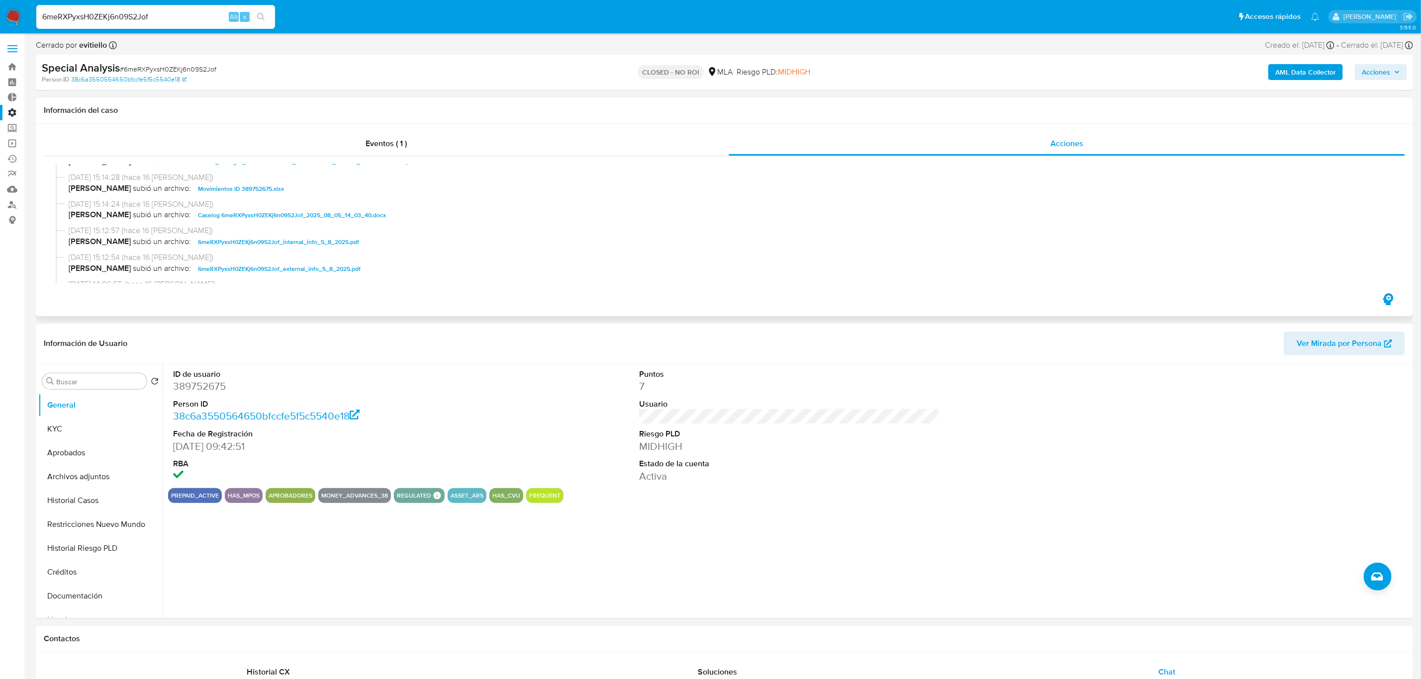
scroll to position [47, 0]
